Goal: Navigation & Orientation: Find specific page/section

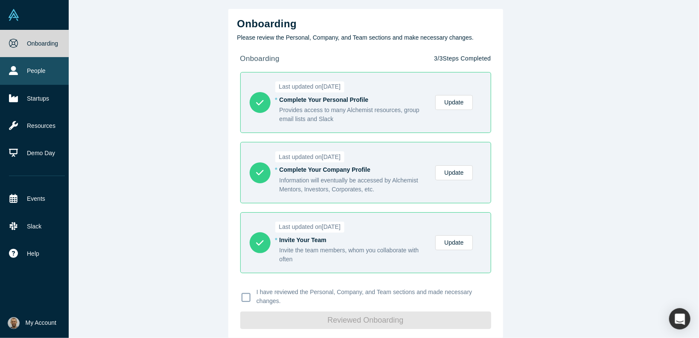
click at [23, 68] on link "People" at bounding box center [37, 70] width 74 height 27
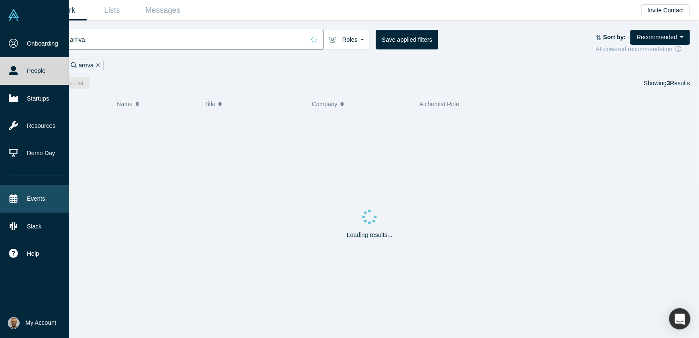
click at [42, 199] on link "Events" at bounding box center [37, 198] width 74 height 27
